Goal: Task Accomplishment & Management: Complete application form

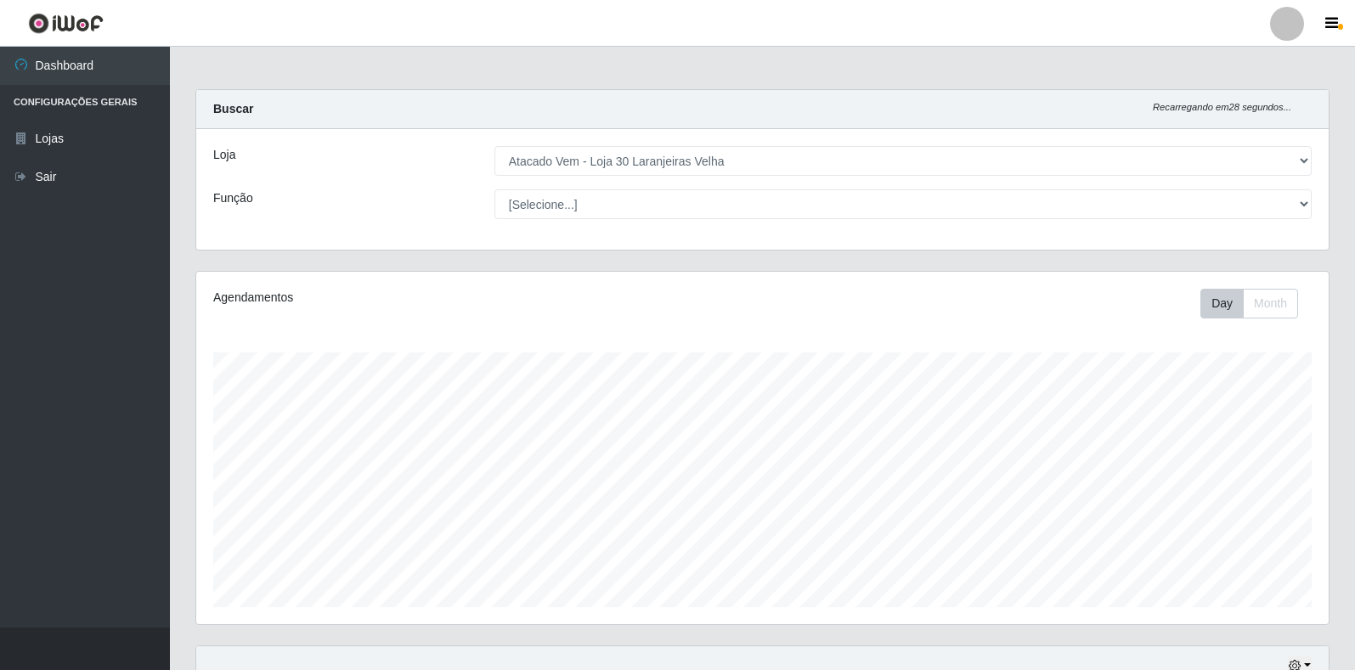
select select "495"
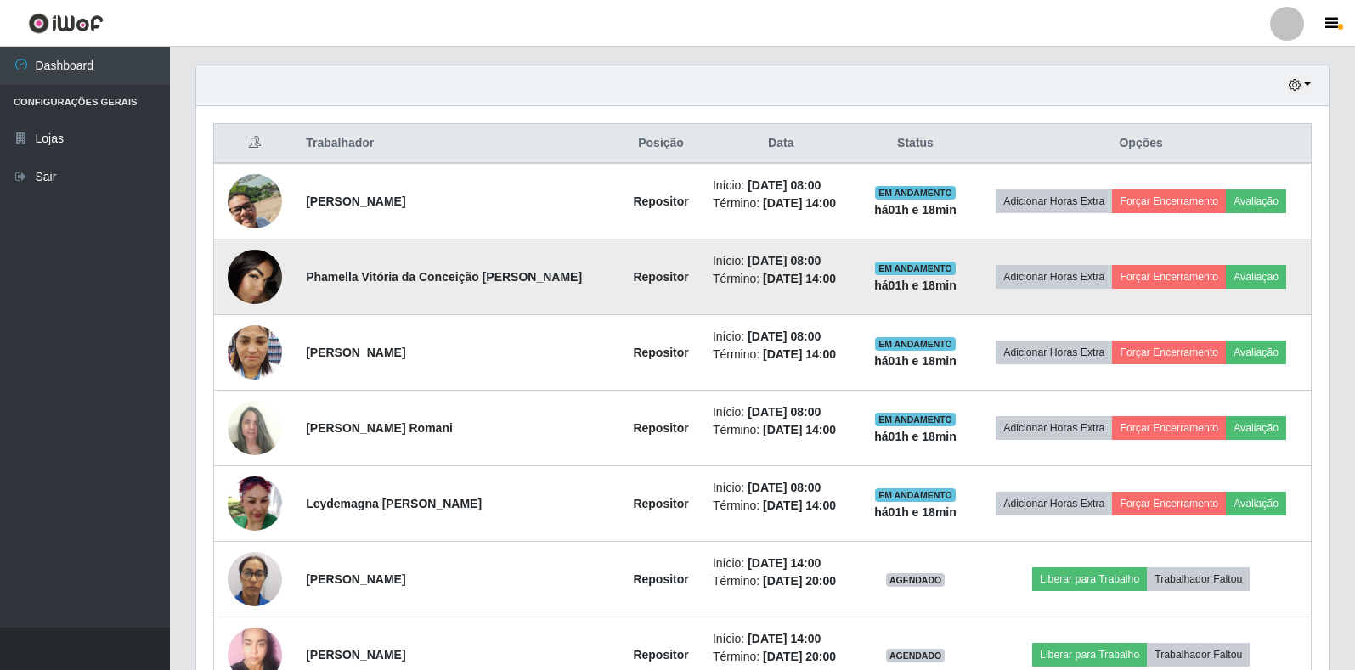
scroll to position [353, 1133]
click at [225, 254] on td at bounding box center [255, 278] width 82 height 76
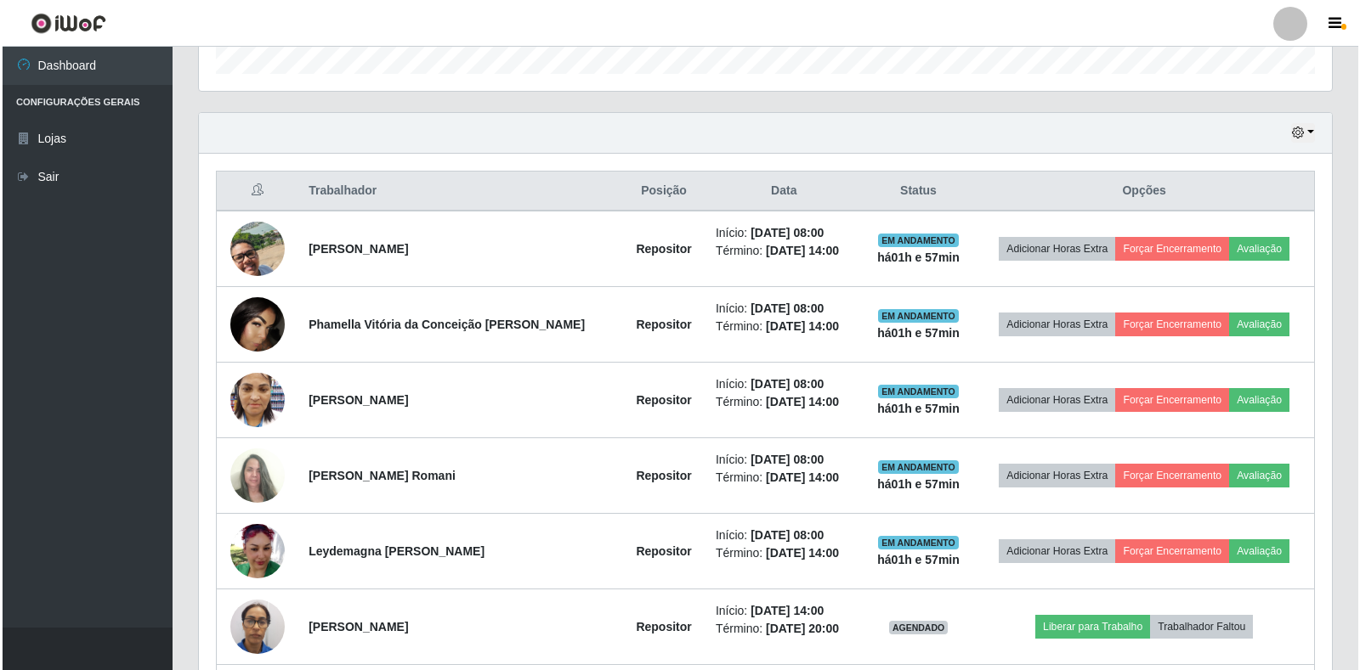
scroll to position [496, 0]
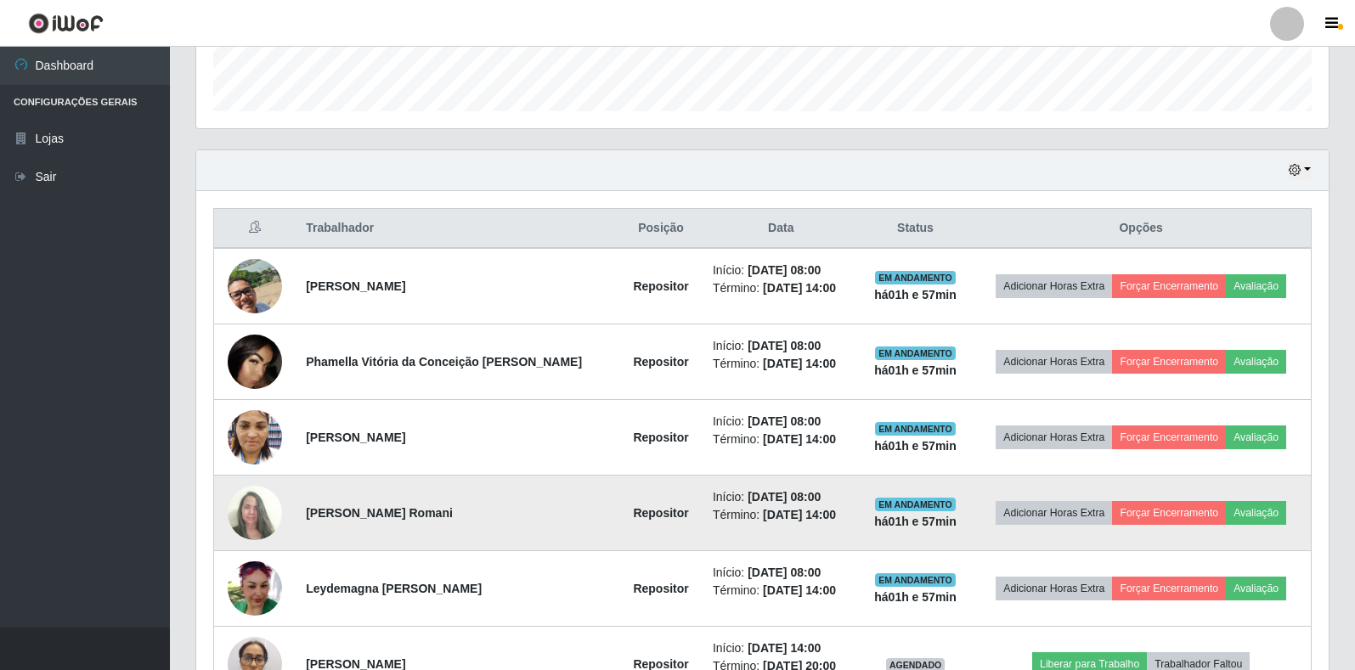
click at [258, 513] on img at bounding box center [255, 513] width 54 height 73
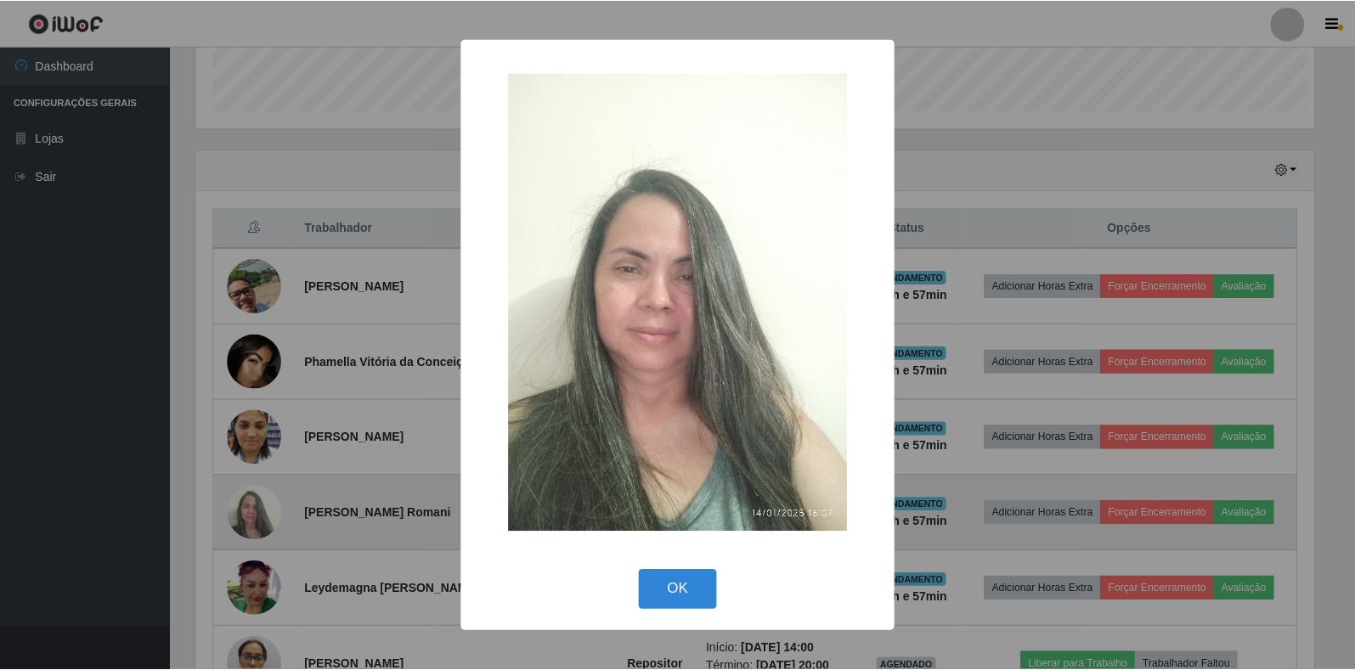
scroll to position [353, 1123]
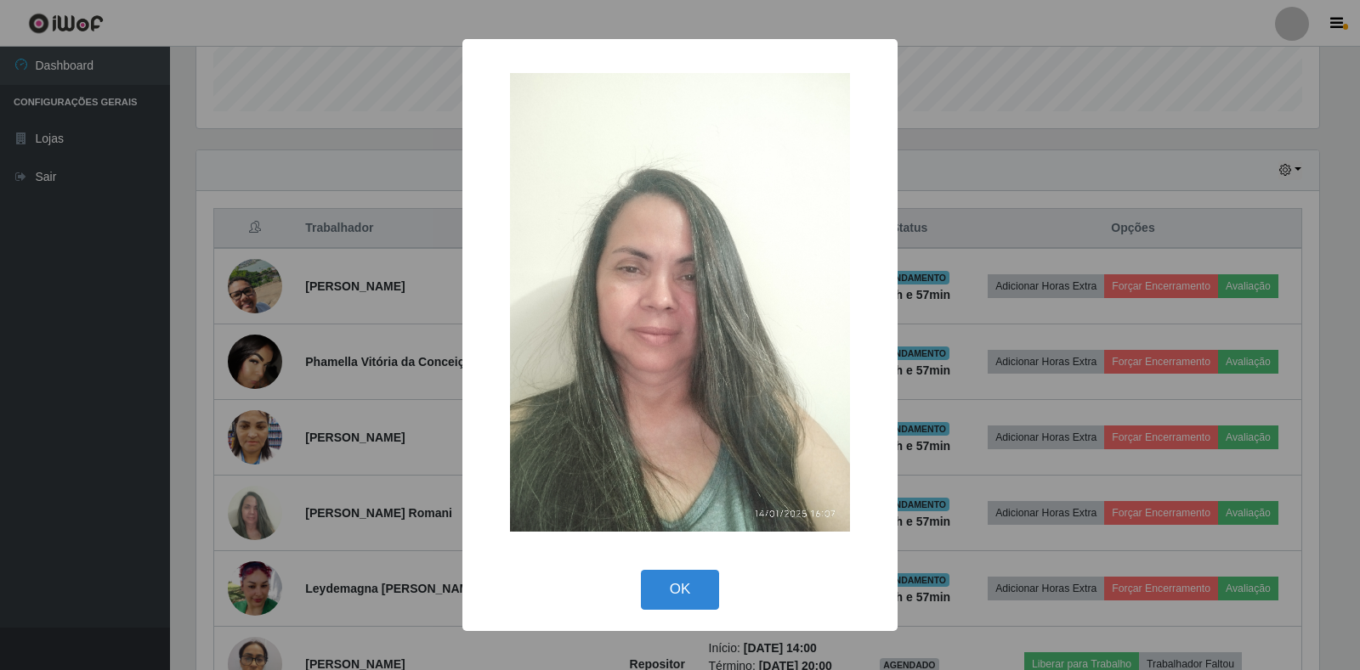
click at [291, 489] on div "× OK Cancel" at bounding box center [680, 335] width 1360 height 670
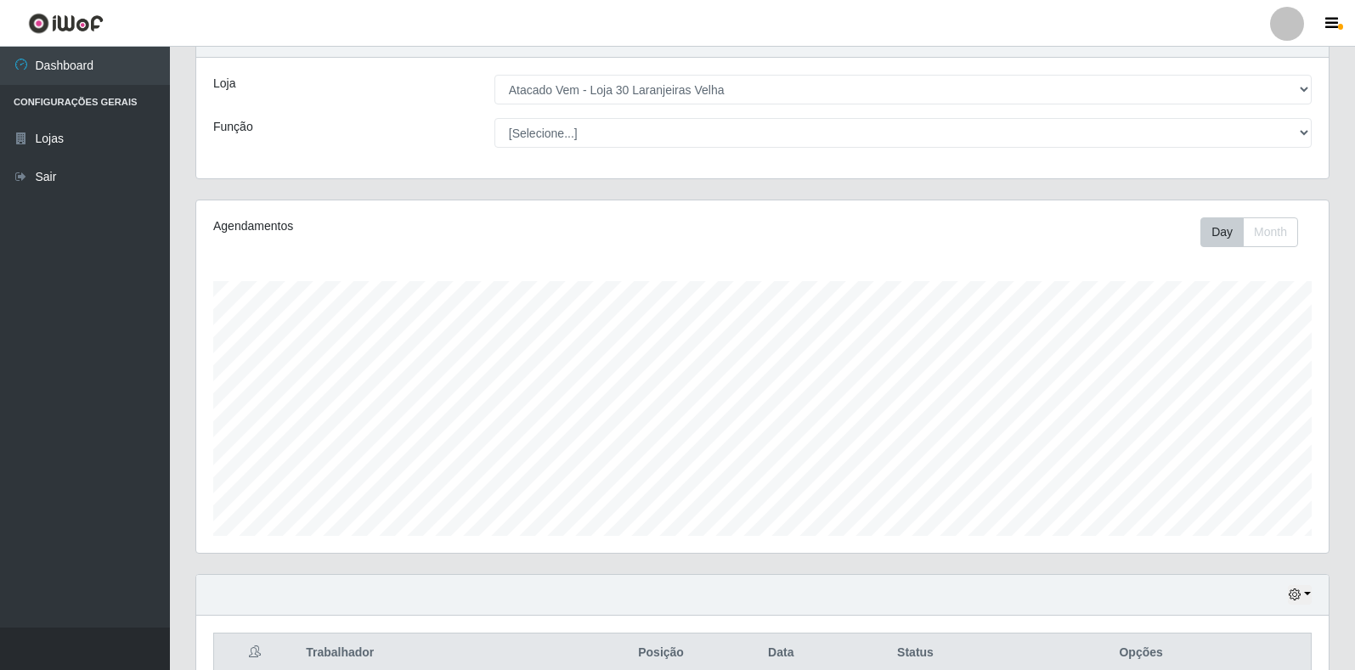
scroll to position [0, 0]
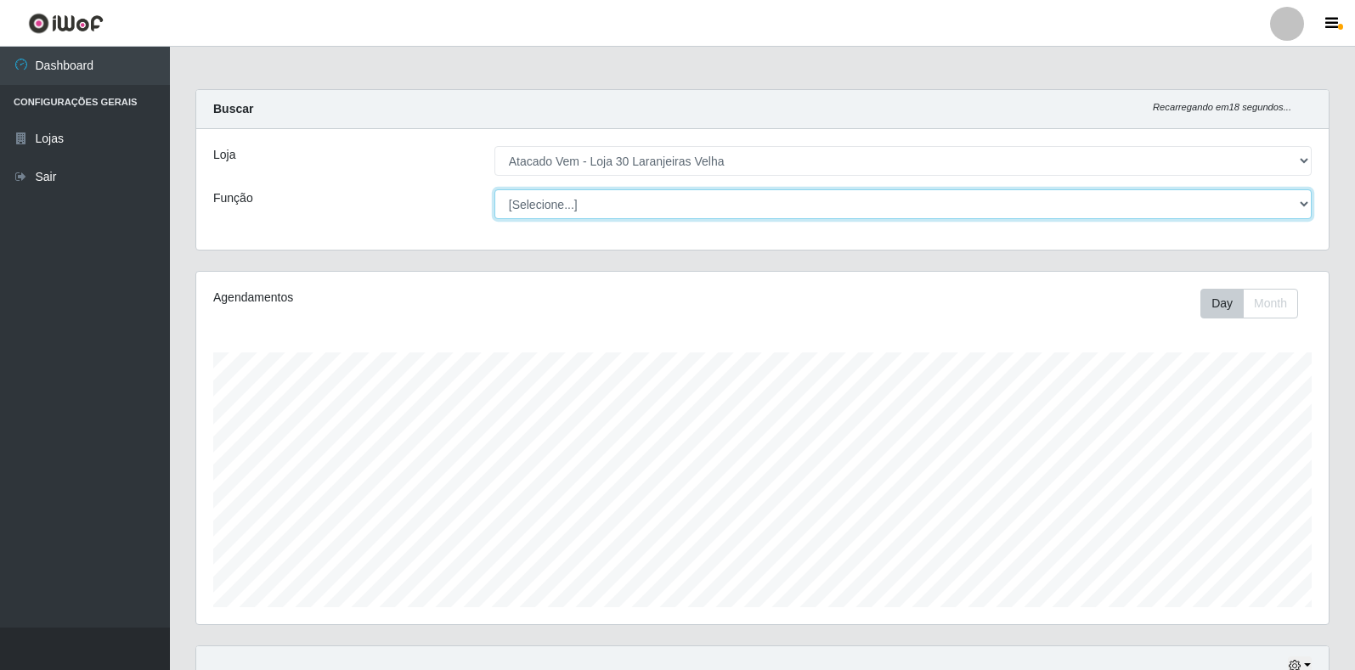
click at [793, 206] on select "[Selecione...] Repositor Repositor + Repositor ++" at bounding box center [904, 205] width 818 height 30
click at [495, 190] on select "[Selecione...] Repositor Repositor + Repositor ++" at bounding box center [904, 205] width 818 height 30
click at [984, 197] on select "[Selecione...] Repositor Repositor + Repositor ++" at bounding box center [904, 205] width 818 height 30
select select "[Selecione...]"
click at [495, 190] on select "[Selecione...] Repositor Repositor + Repositor ++" at bounding box center [904, 205] width 818 height 30
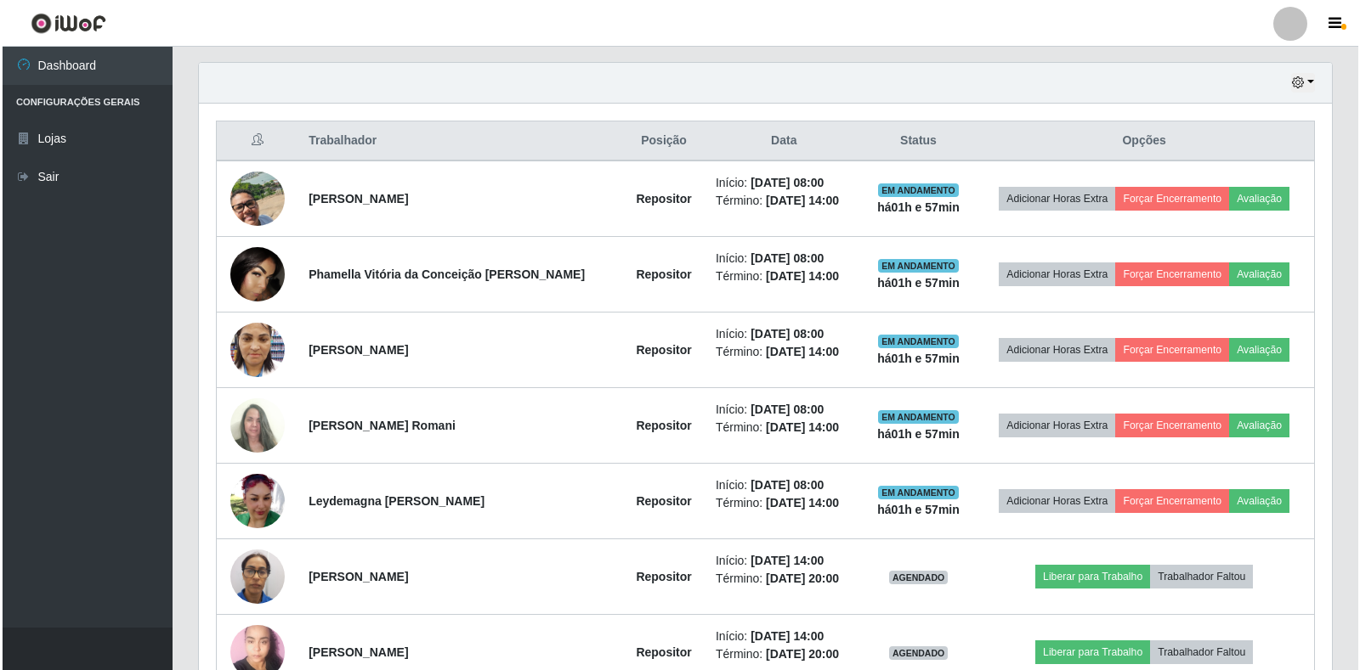
scroll to position [580, 0]
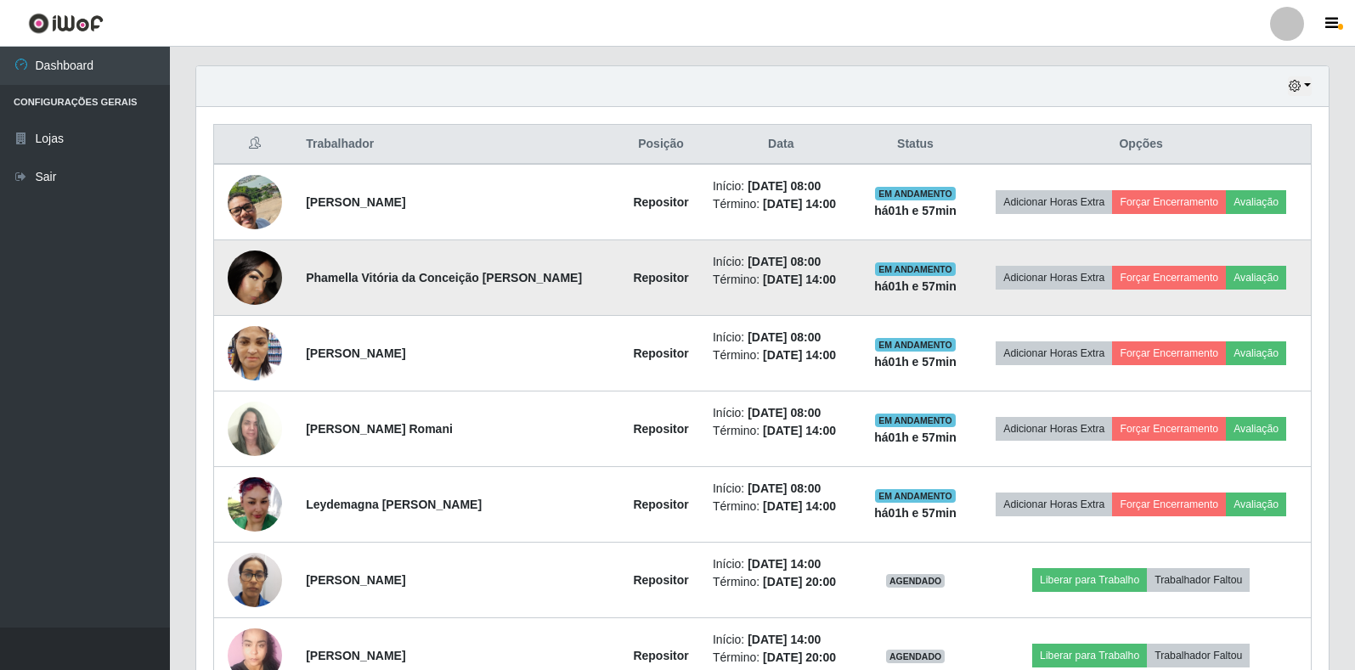
click at [263, 277] on img at bounding box center [255, 278] width 54 height 54
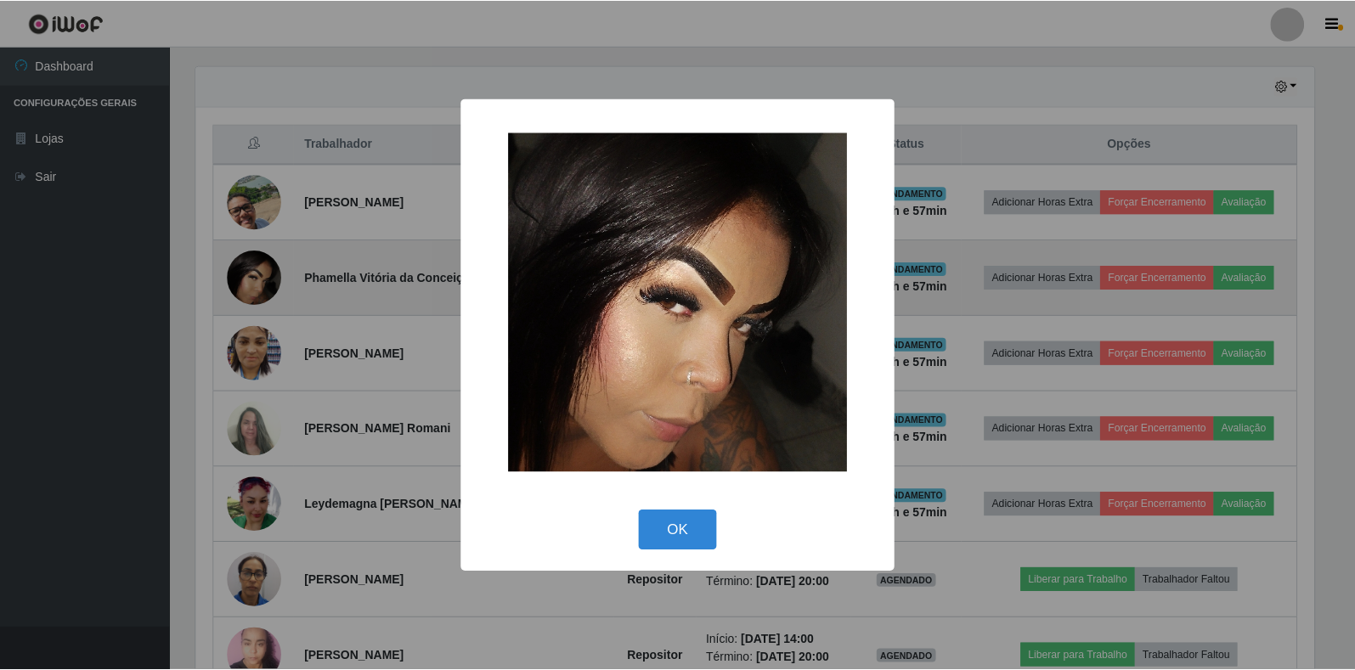
scroll to position [353, 1123]
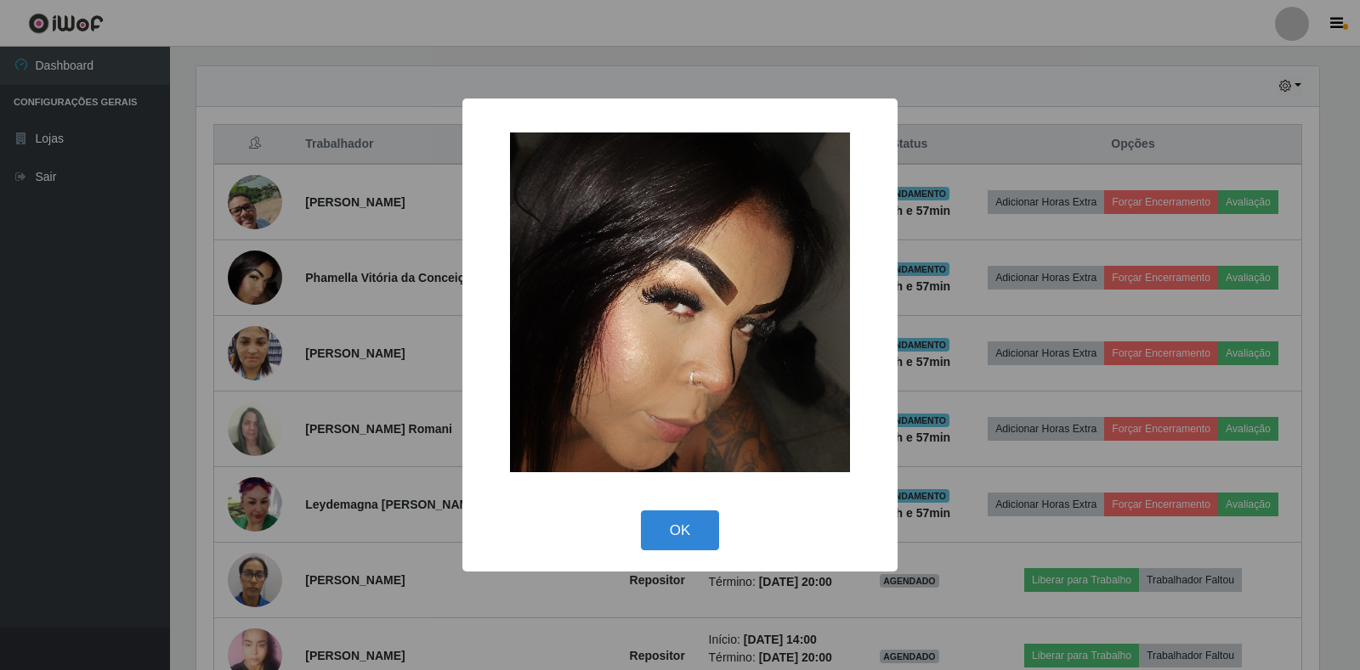
click at [348, 345] on div "× OK Cancel" at bounding box center [680, 335] width 1360 height 670
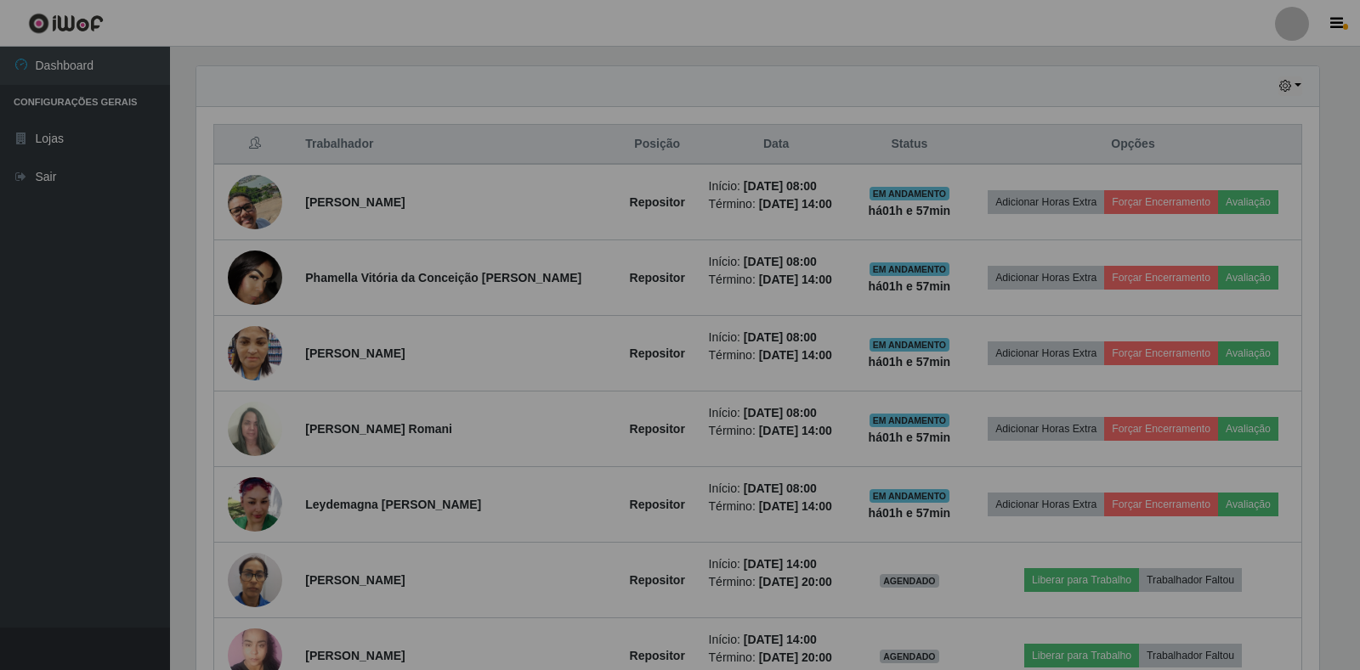
scroll to position [353, 1133]
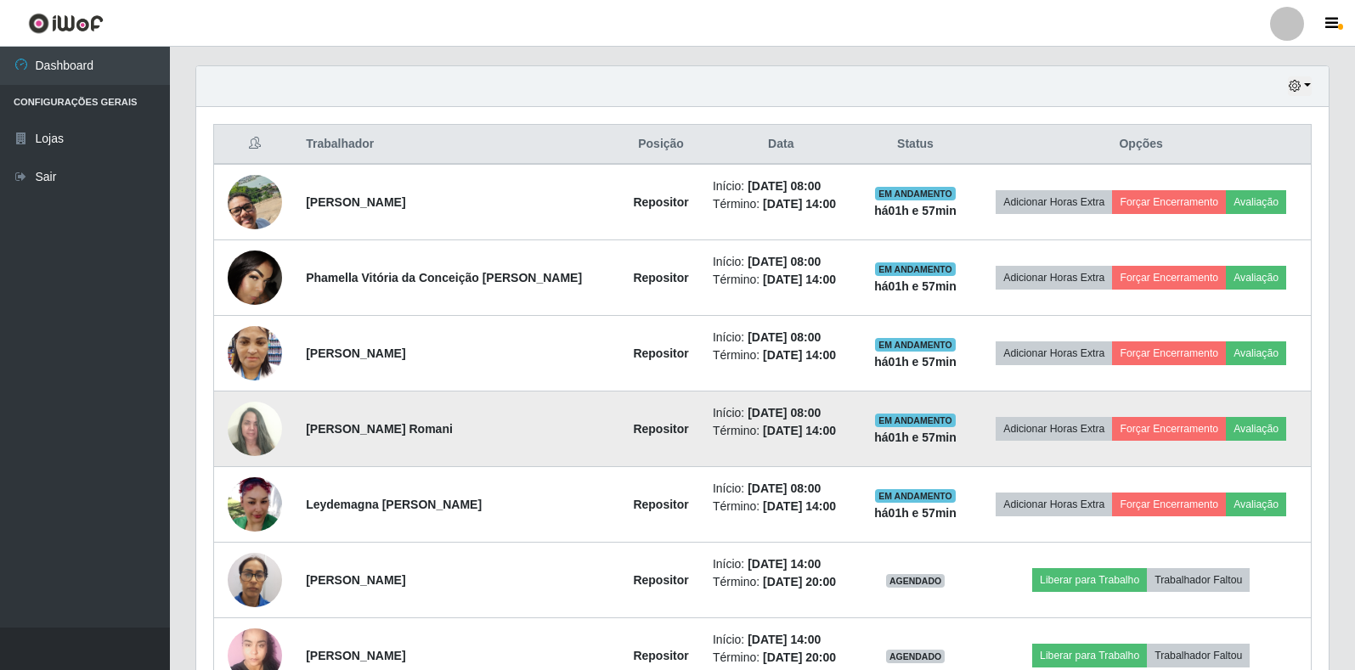
click at [252, 435] on img at bounding box center [255, 429] width 54 height 73
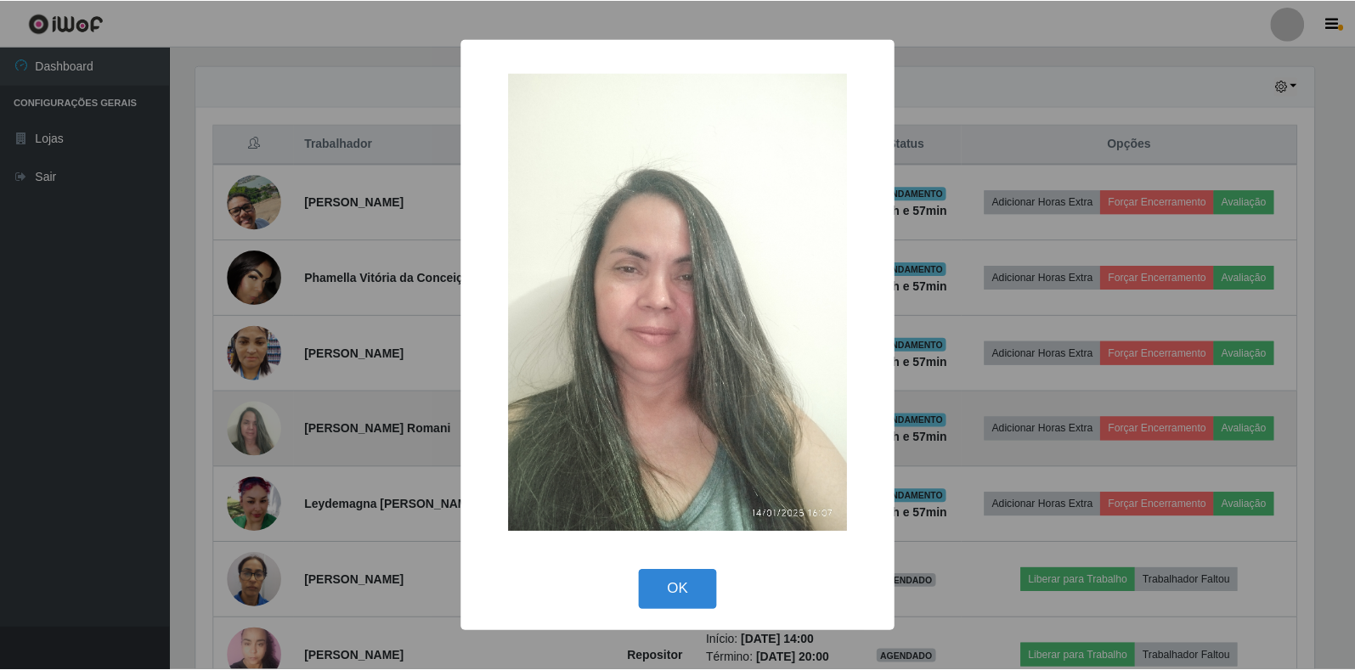
scroll to position [353, 1123]
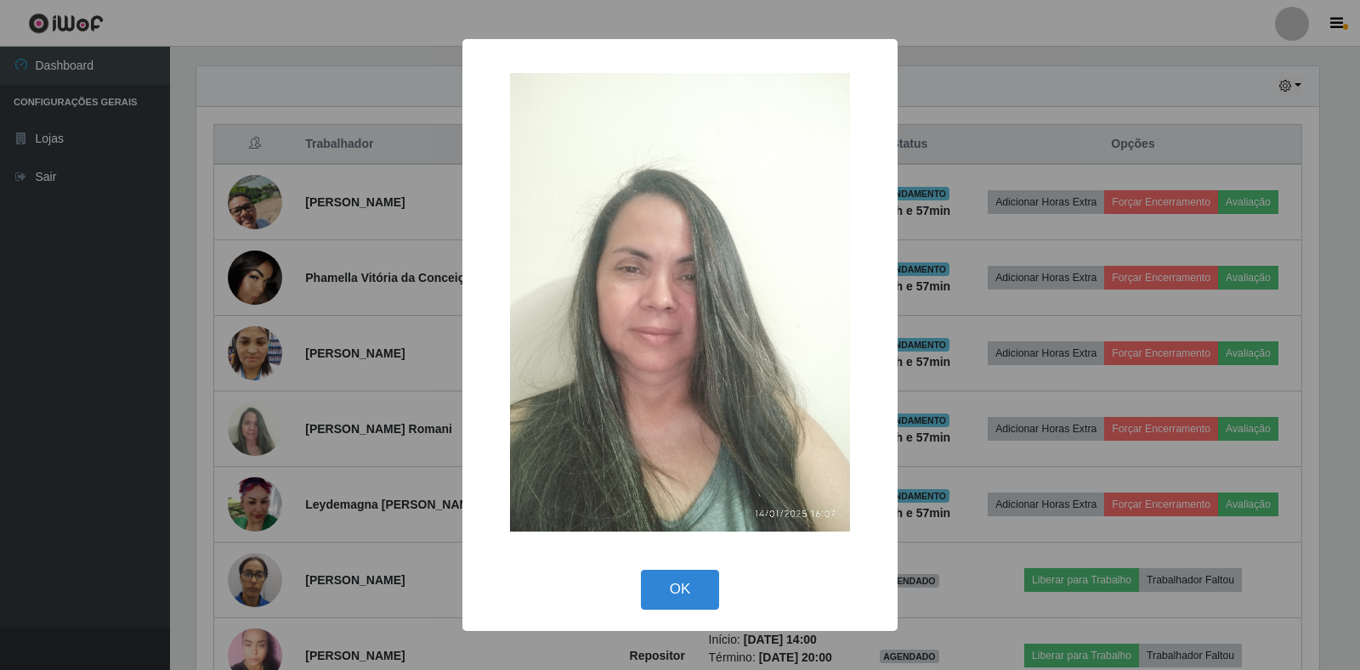
click at [327, 367] on div "× OK Cancel" at bounding box center [680, 335] width 1360 height 670
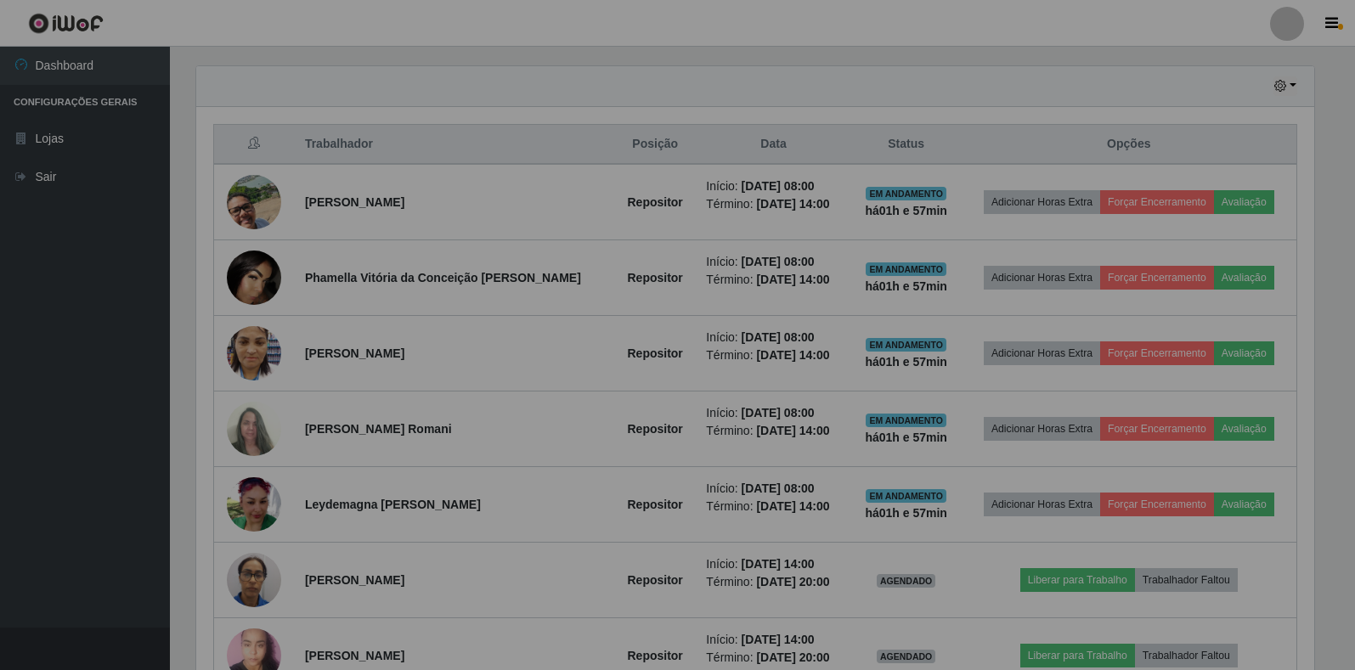
scroll to position [353, 1133]
